Goal: Information Seeking & Learning: Learn about a topic

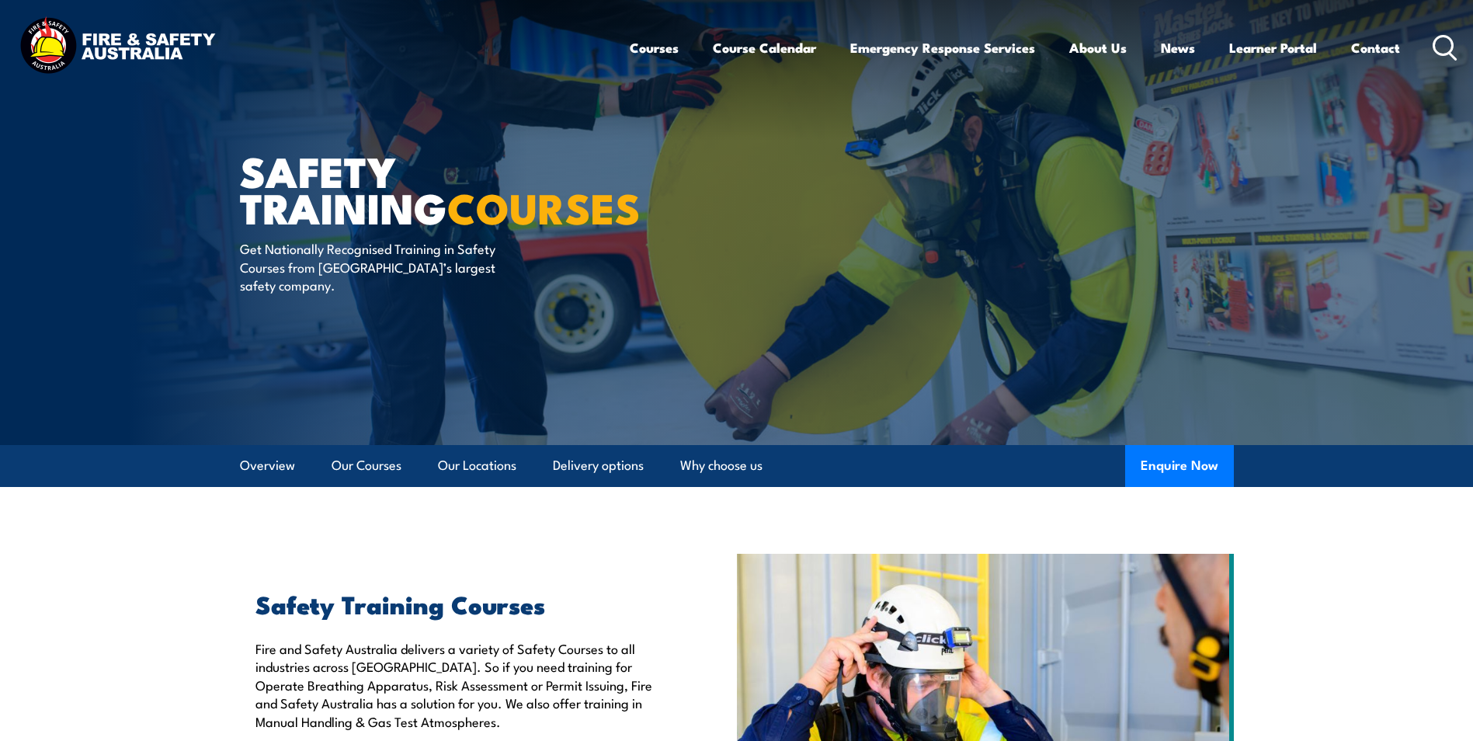
scroll to position [196, 0]
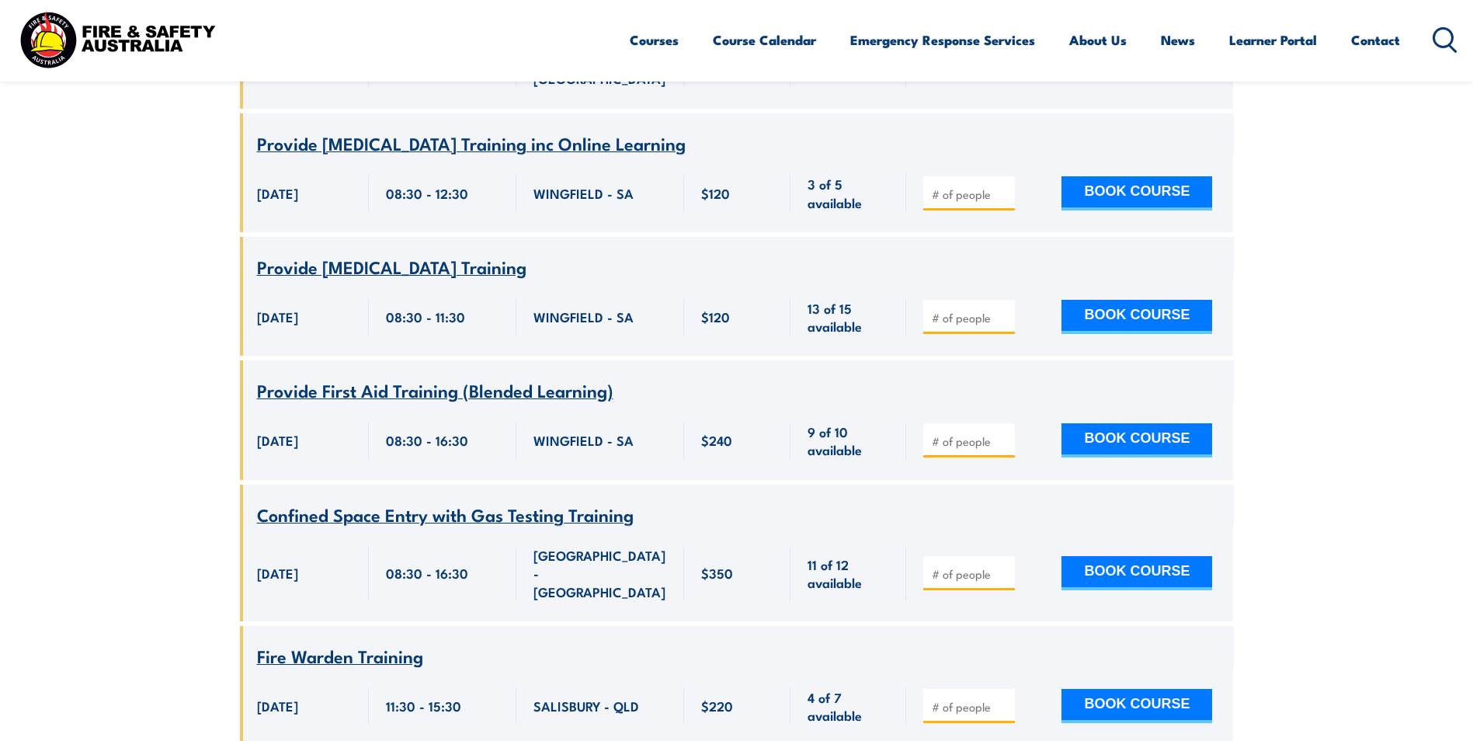
scroll to position [2562, 0]
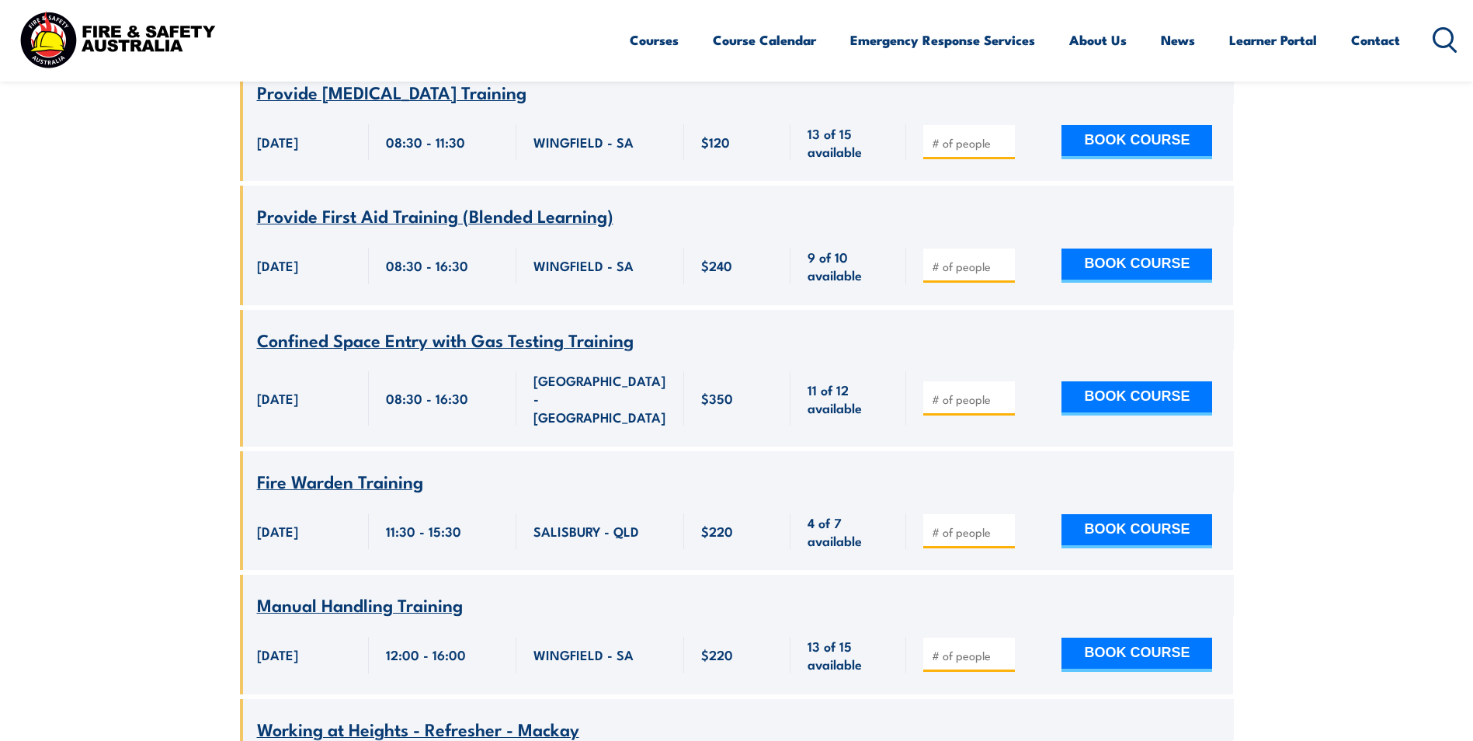
click at [1447, 33] on icon at bounding box center [1444, 40] width 25 height 26
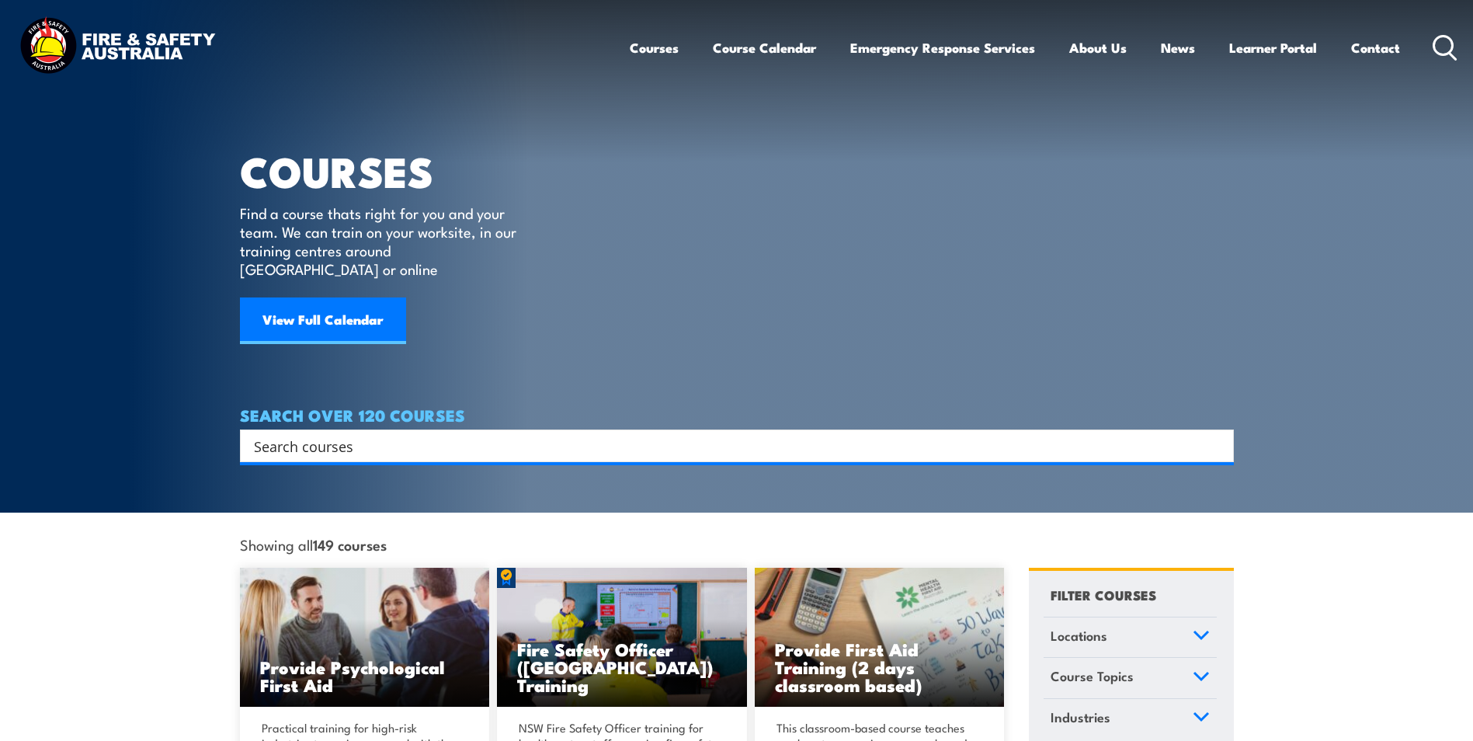
click at [462, 435] on input "Search input" at bounding box center [727, 445] width 946 height 23
type input "white card"
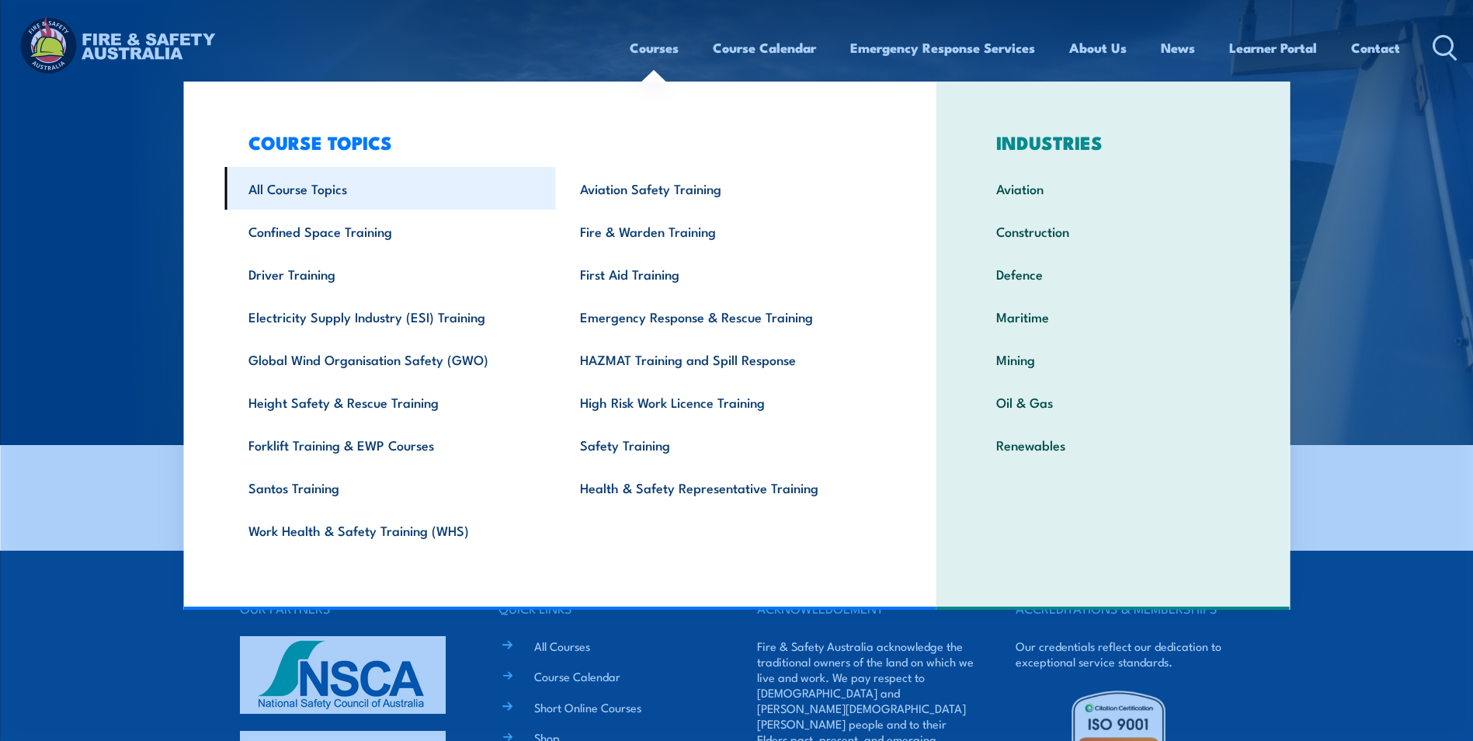
click at [307, 189] on link "All Course Topics" at bounding box center [390, 188] width 332 height 43
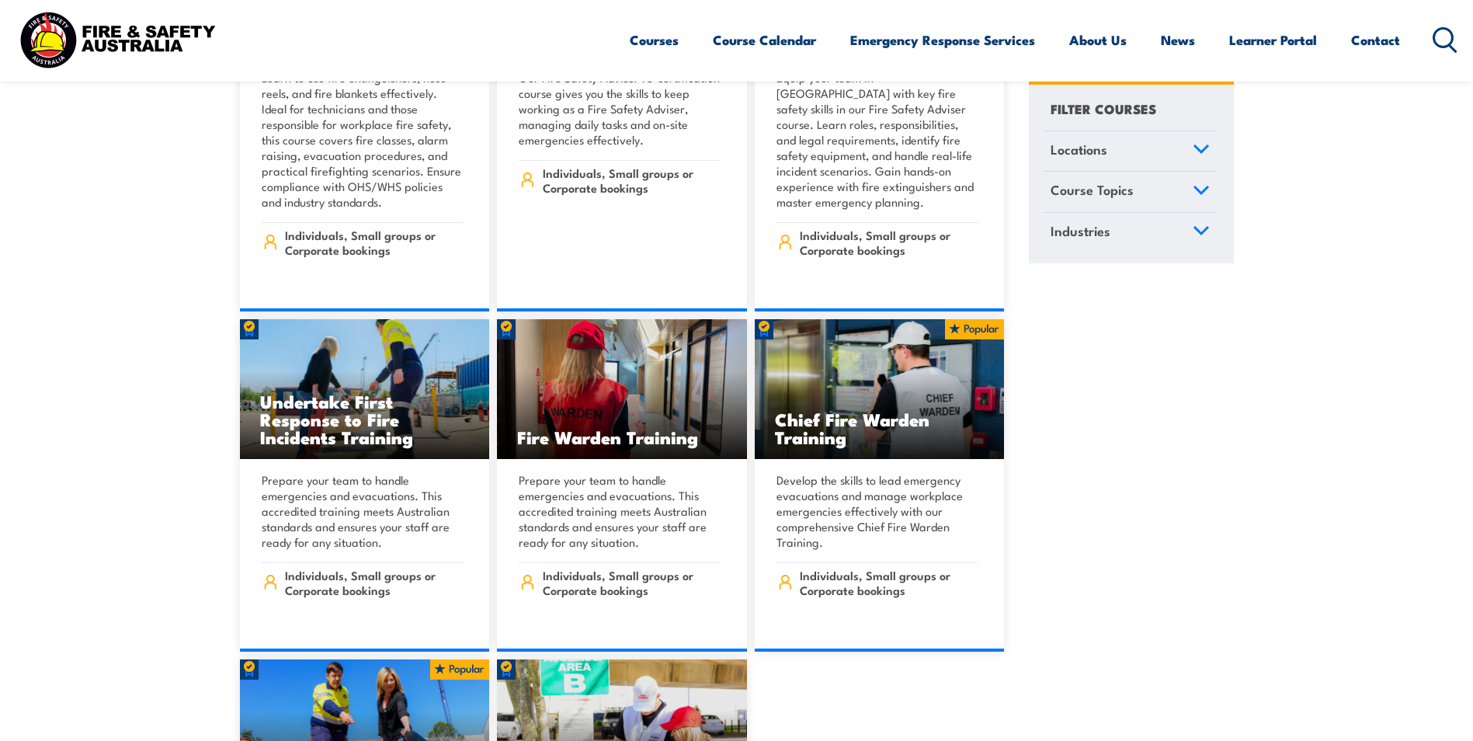
scroll to position [18633, 0]
